Goal: Task Accomplishment & Management: Manage account settings

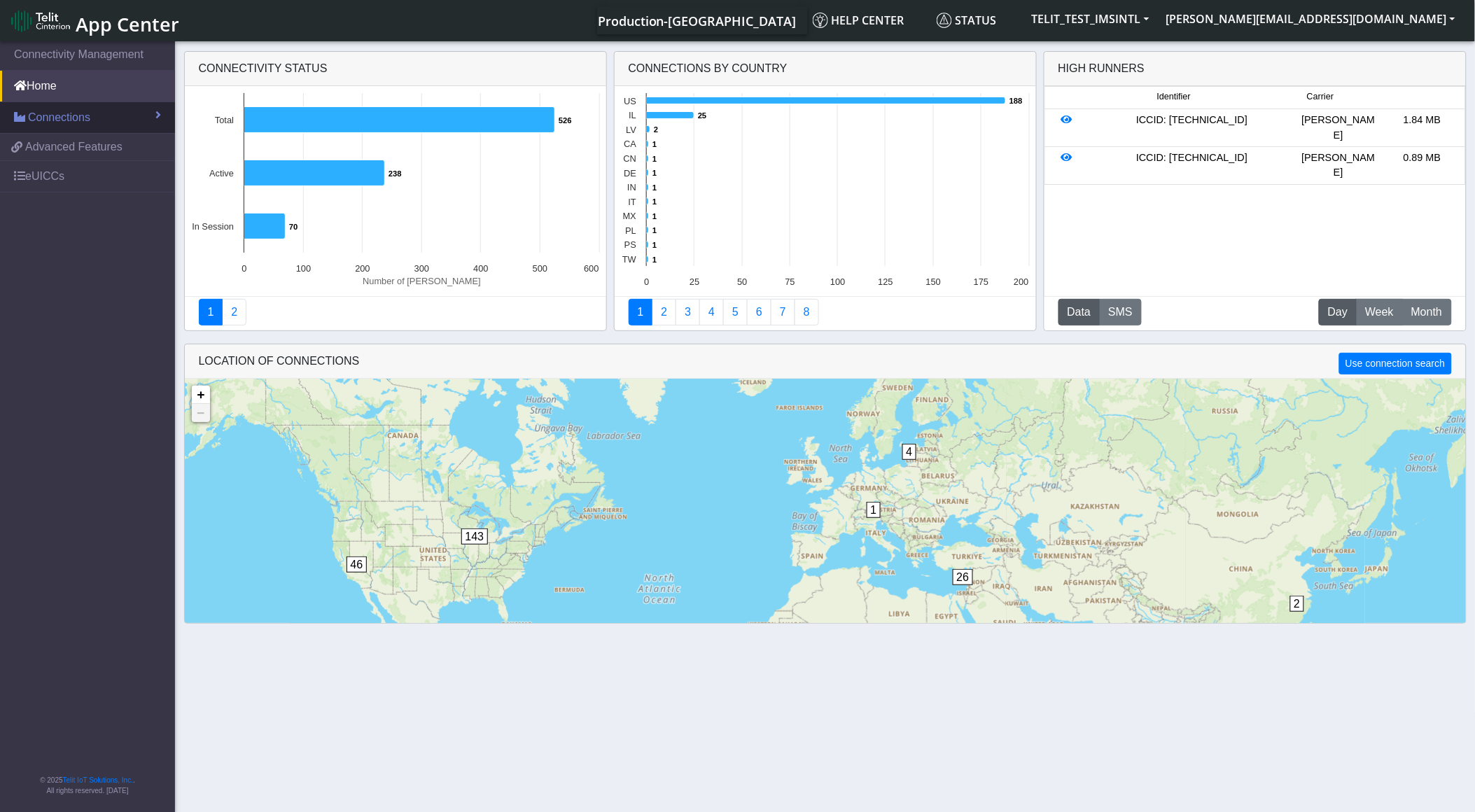
click at [84, 123] on span "Connections" at bounding box center [59, 118] width 63 height 17
click at [121, 161] on link "List" at bounding box center [87, 148] width 175 height 30
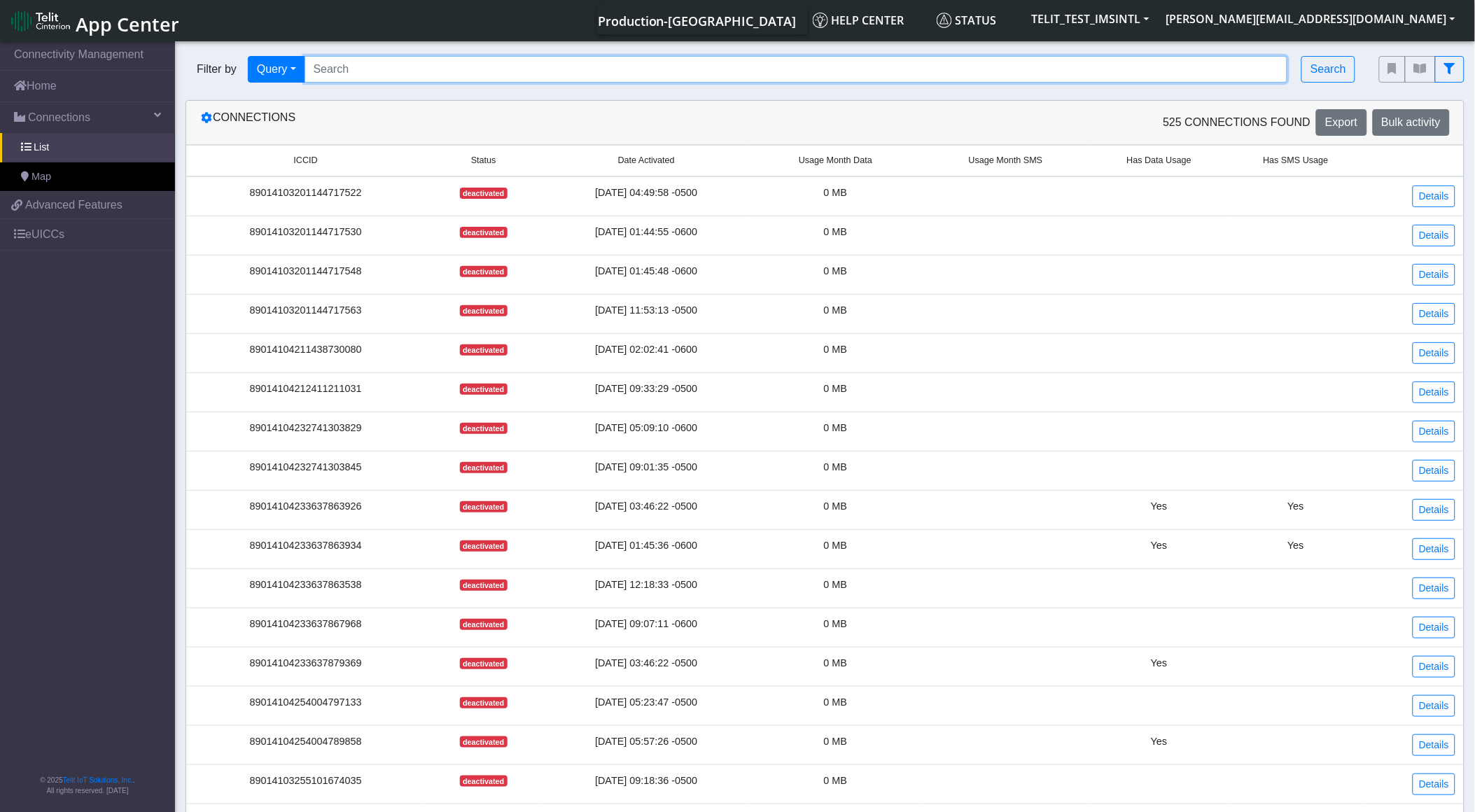
click at [409, 67] on input "Search..." at bounding box center [796, 70] width 984 height 27
paste input "89011703324536928554"
type input "89011703324536928554"
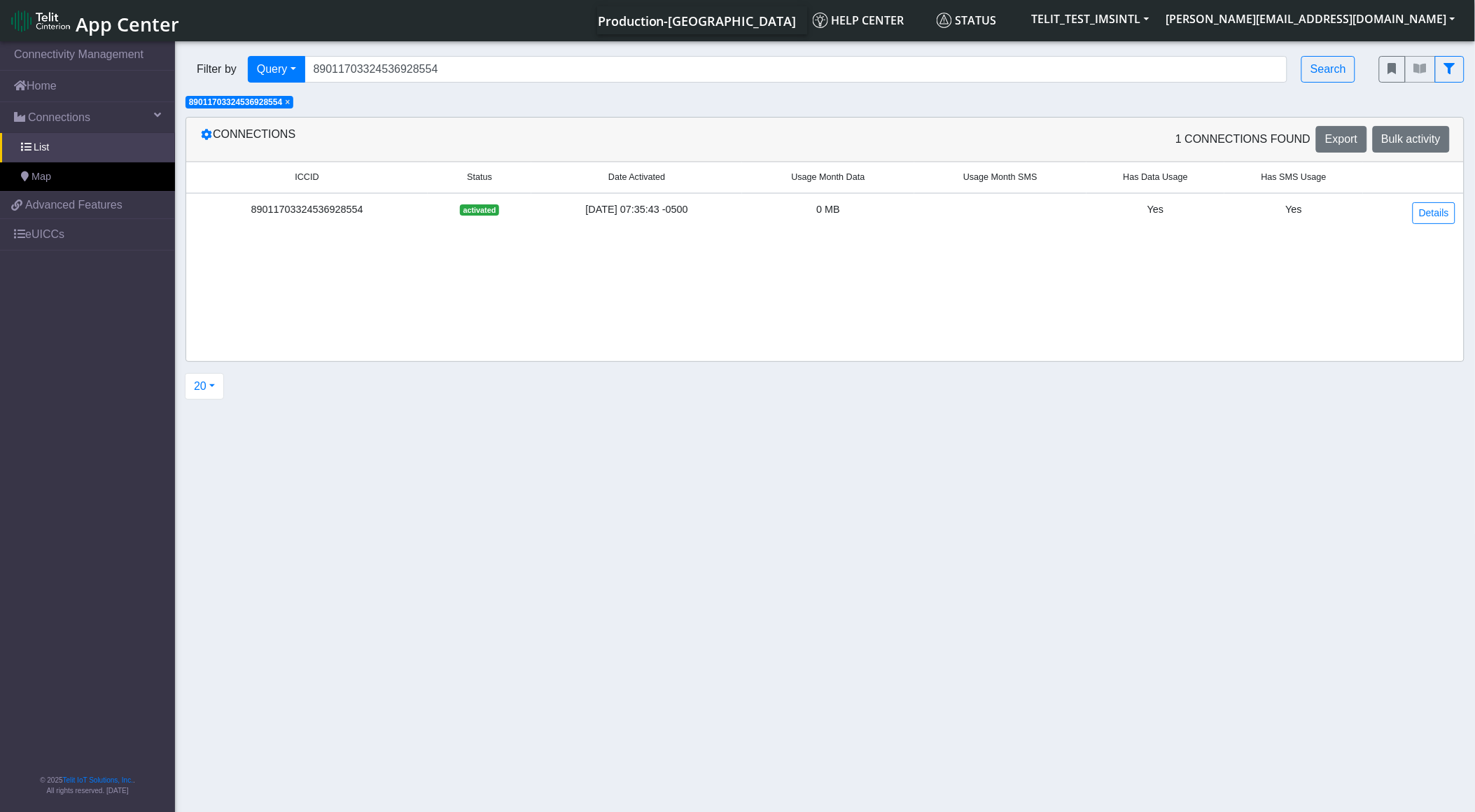
click at [327, 207] on div "89011703324536928554" at bounding box center [307, 210] width 225 height 15
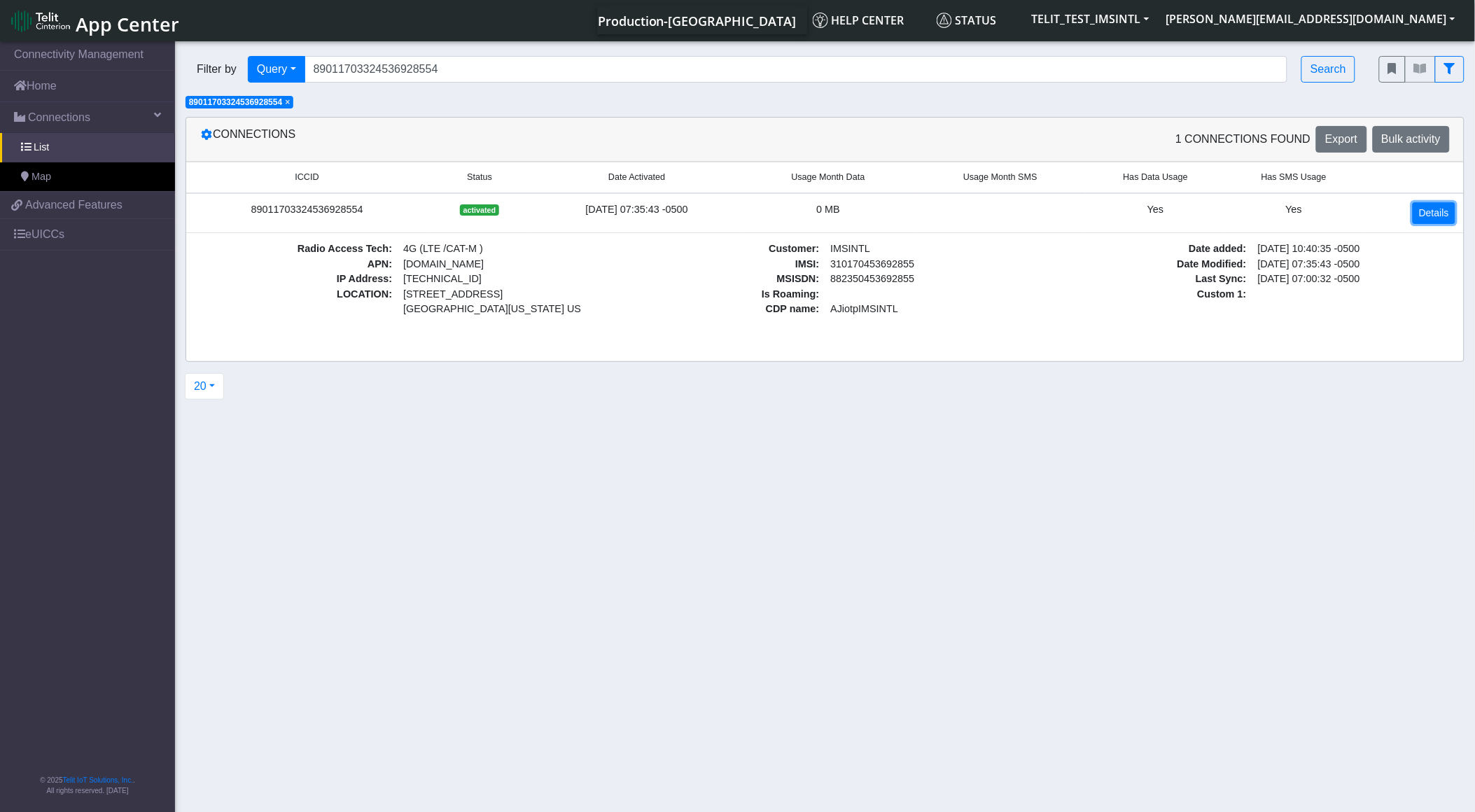
click at [1436, 218] on link "Details" at bounding box center [1434, 213] width 43 height 22
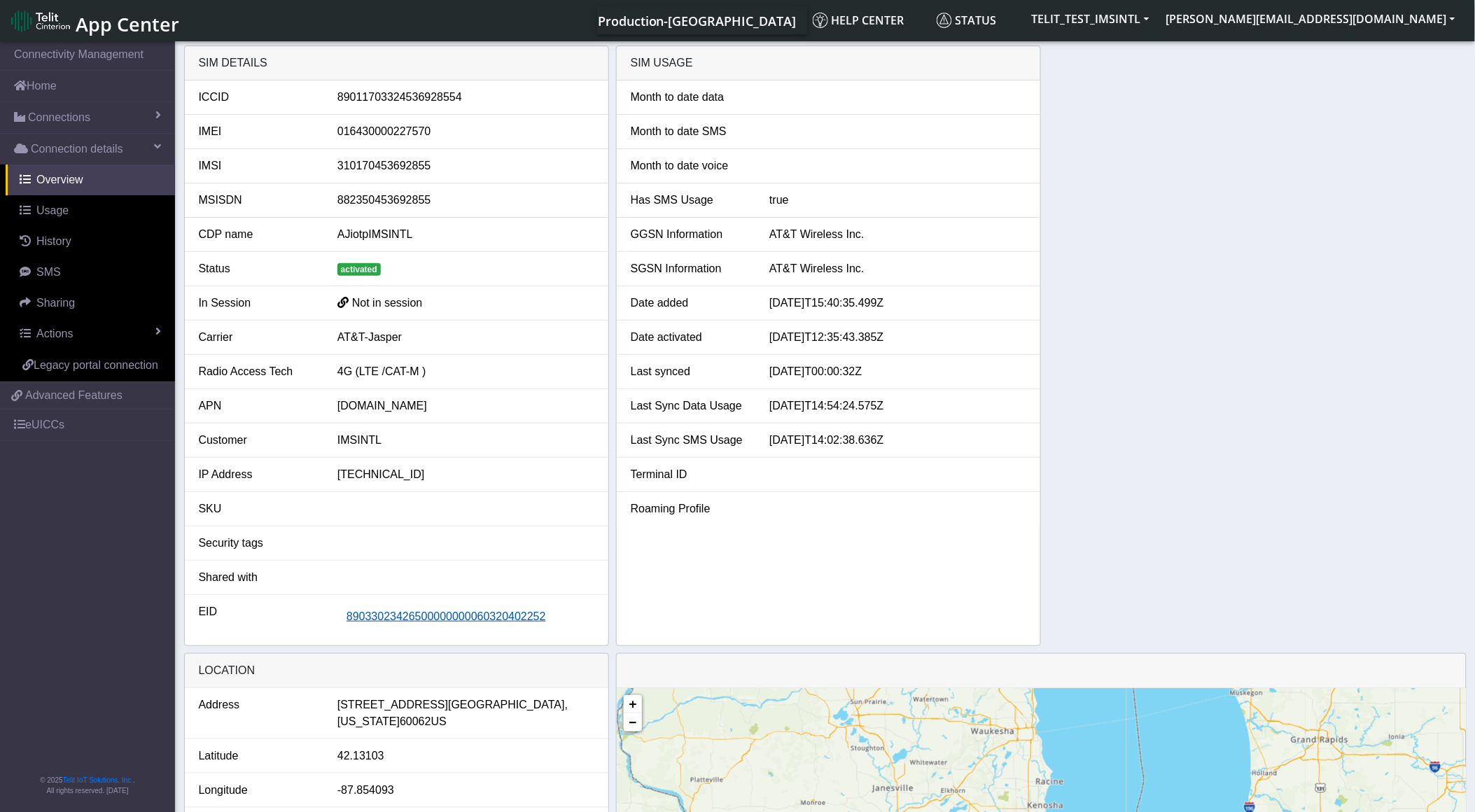
click at [399, 613] on span "89033023426500000000060320402252" at bounding box center [446, 616] width 199 height 12
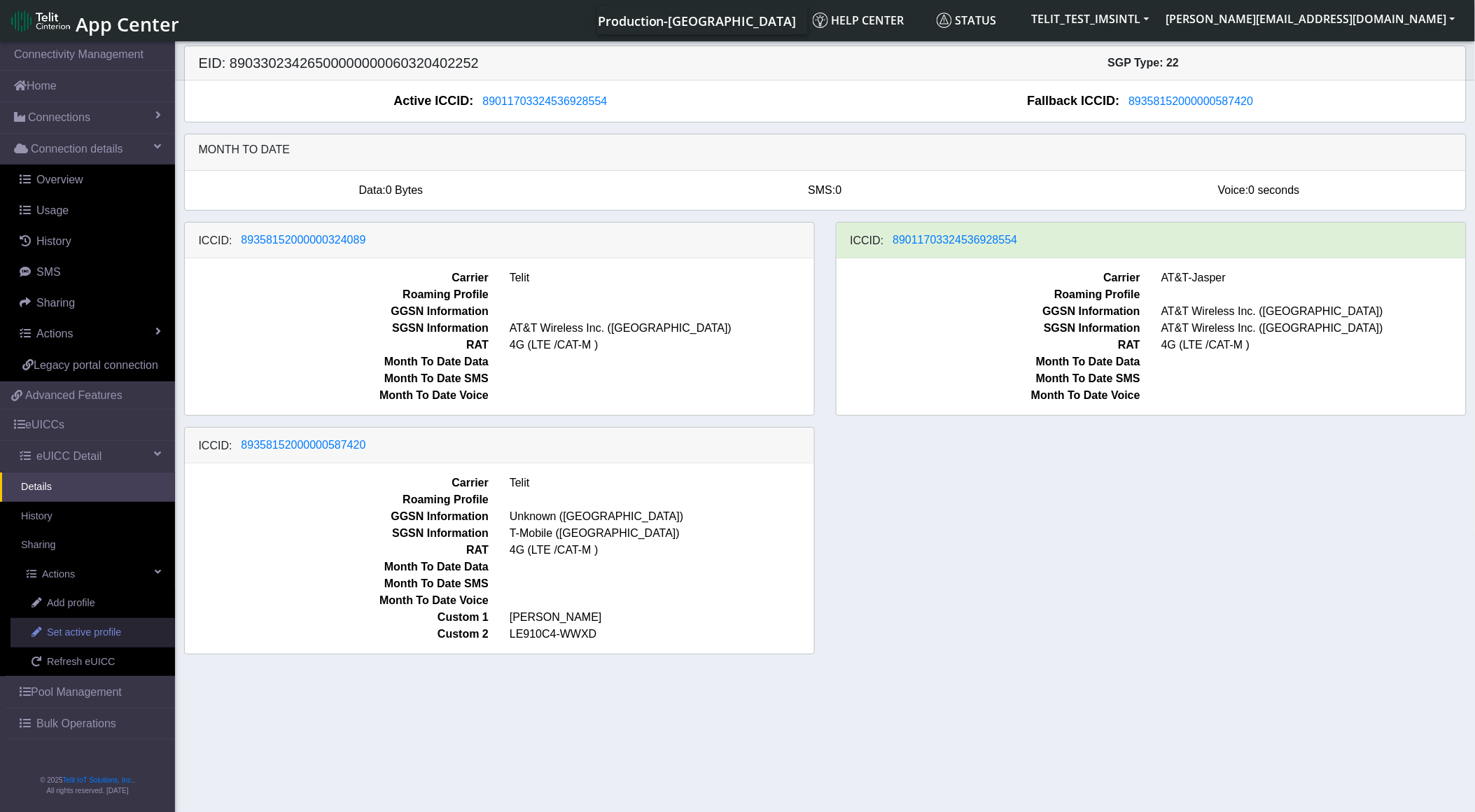
click at [79, 641] on span "Set active profile" at bounding box center [84, 633] width 74 height 15
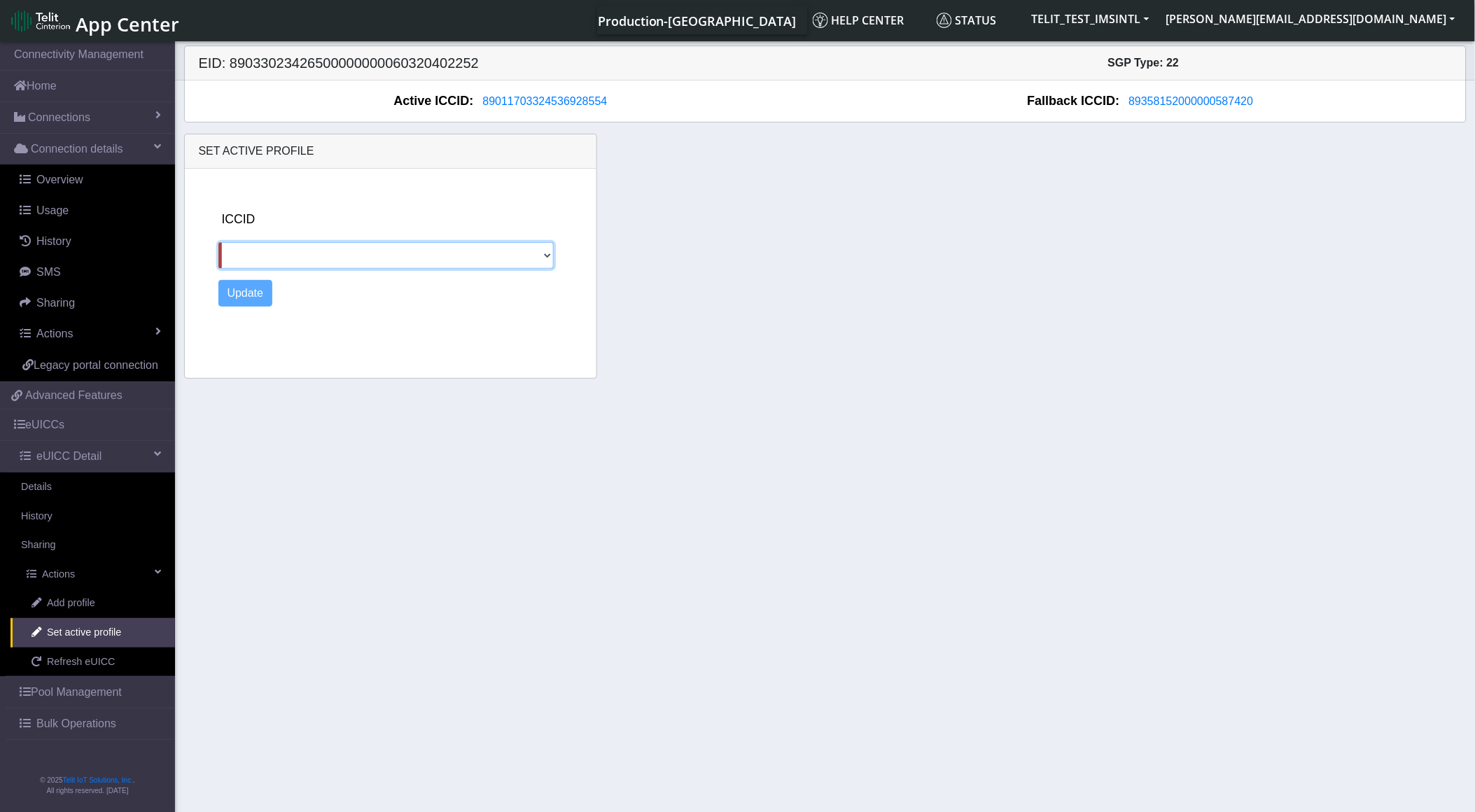
click at [376, 261] on select "89358152000000324089 89358152000000587420" at bounding box center [386, 256] width 335 height 27
select select "89358152000000324089"
click at [218, 242] on select "89358152000000324089 89358152000000587420" at bounding box center [386, 256] width 335 height 27
click at [263, 295] on button "Update" at bounding box center [246, 294] width 55 height 27
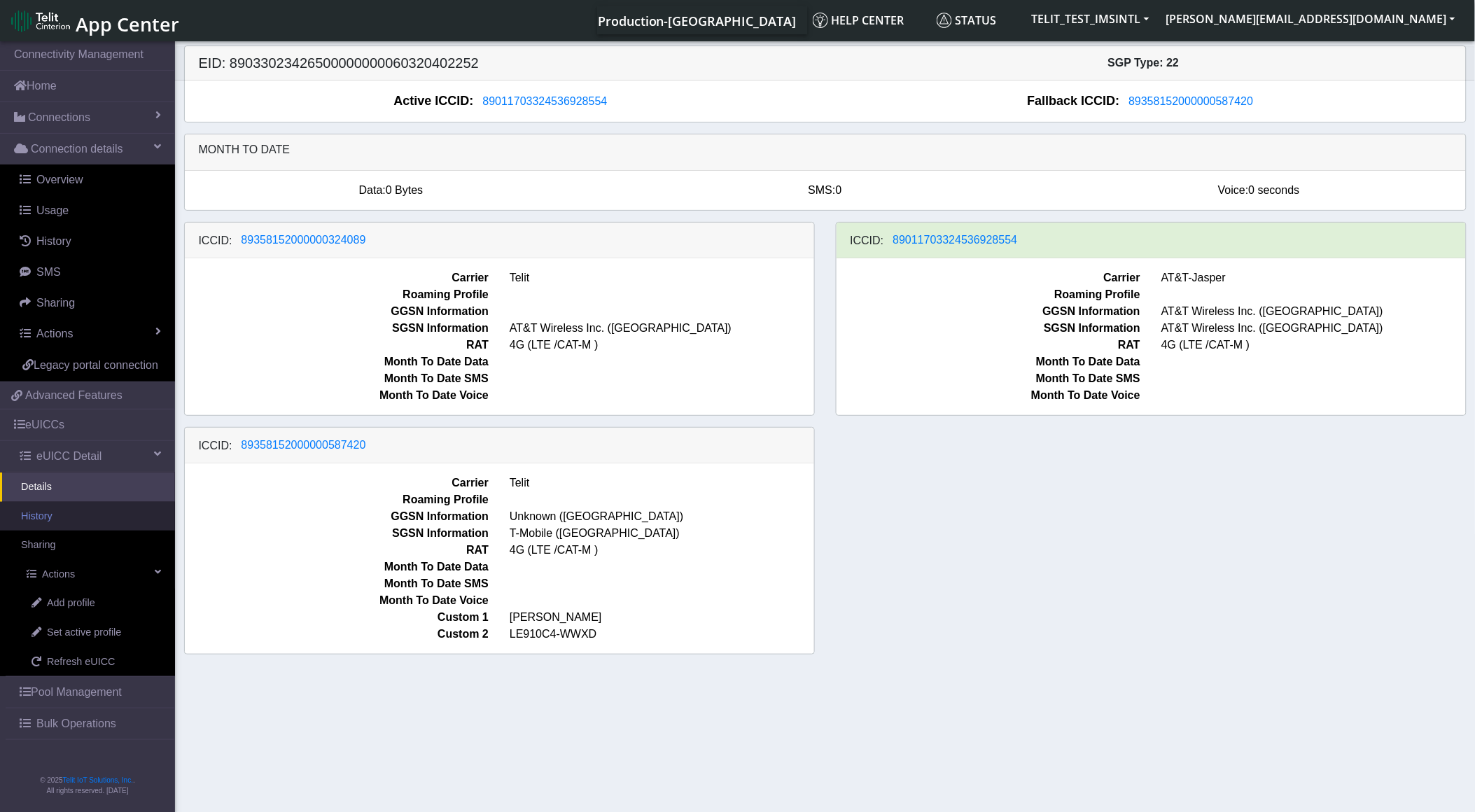
click at [121, 526] on link "History" at bounding box center [87, 517] width 175 height 30
